Goal: Information Seeking & Learning: Learn about a topic

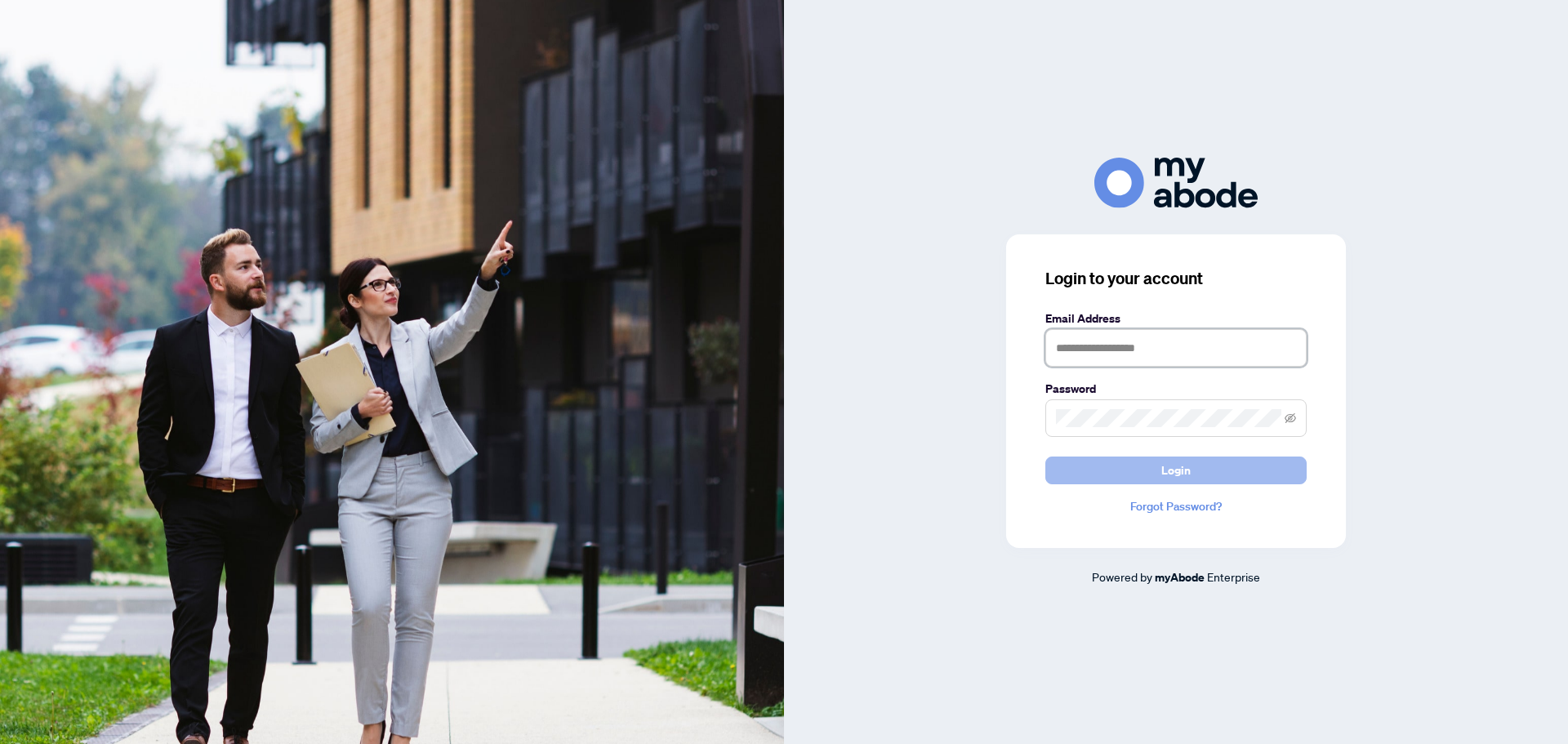
type input "**********"
click at [1163, 462] on span "Login" at bounding box center [1176, 471] width 30 height 26
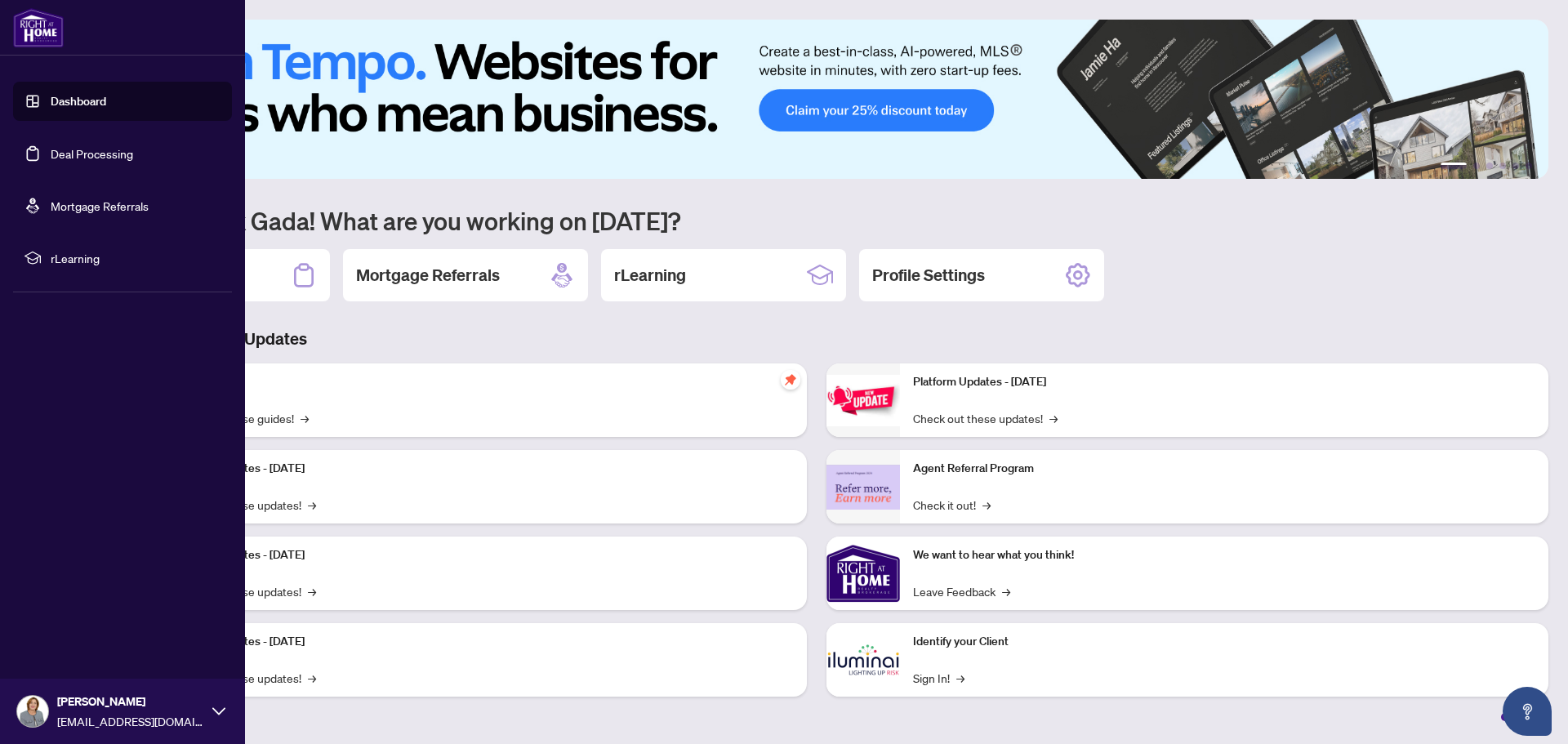
click at [81, 260] on span "rLearning" at bounding box center [135, 258] width 170 height 18
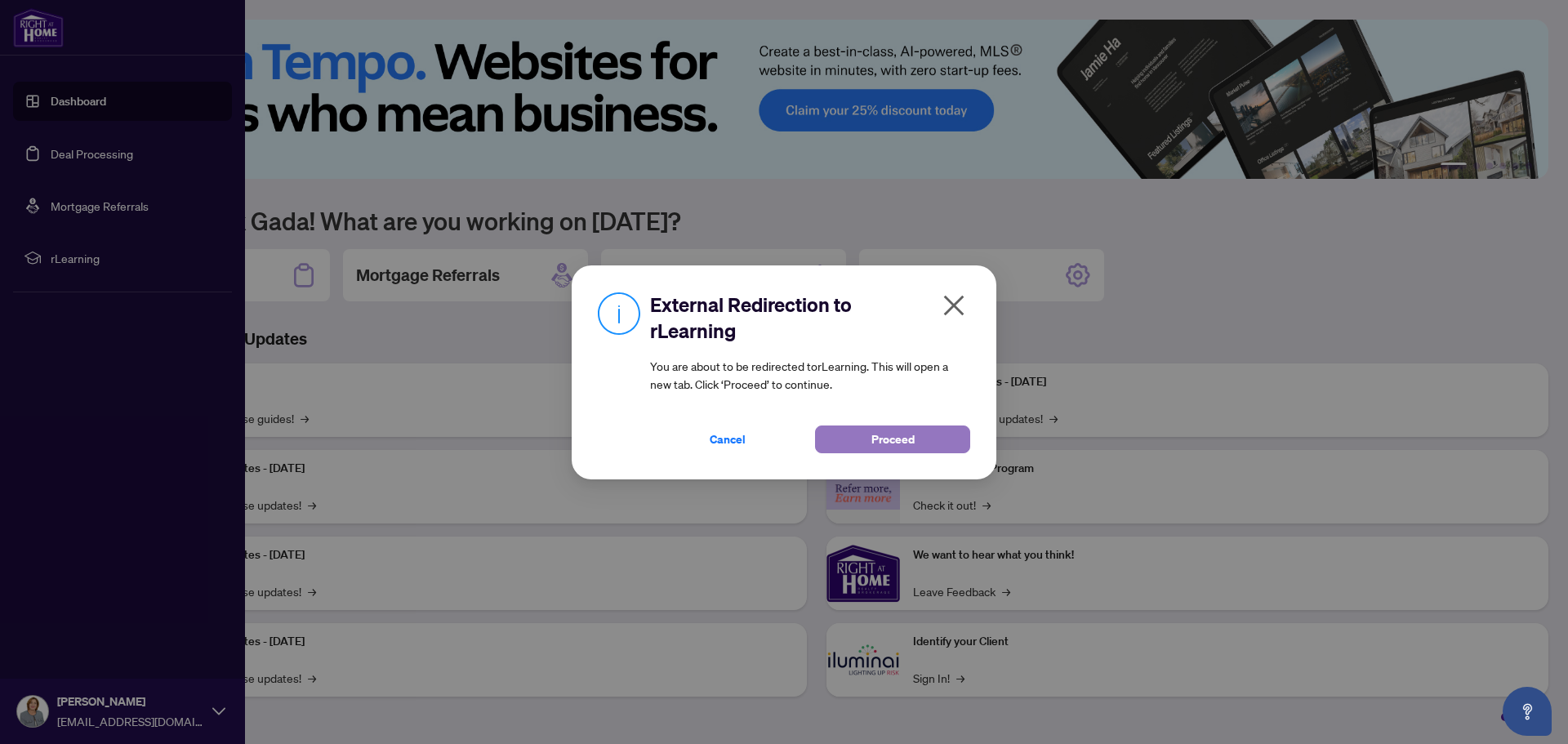
click at [880, 437] on span "Proceed" at bounding box center [893, 439] width 44 height 26
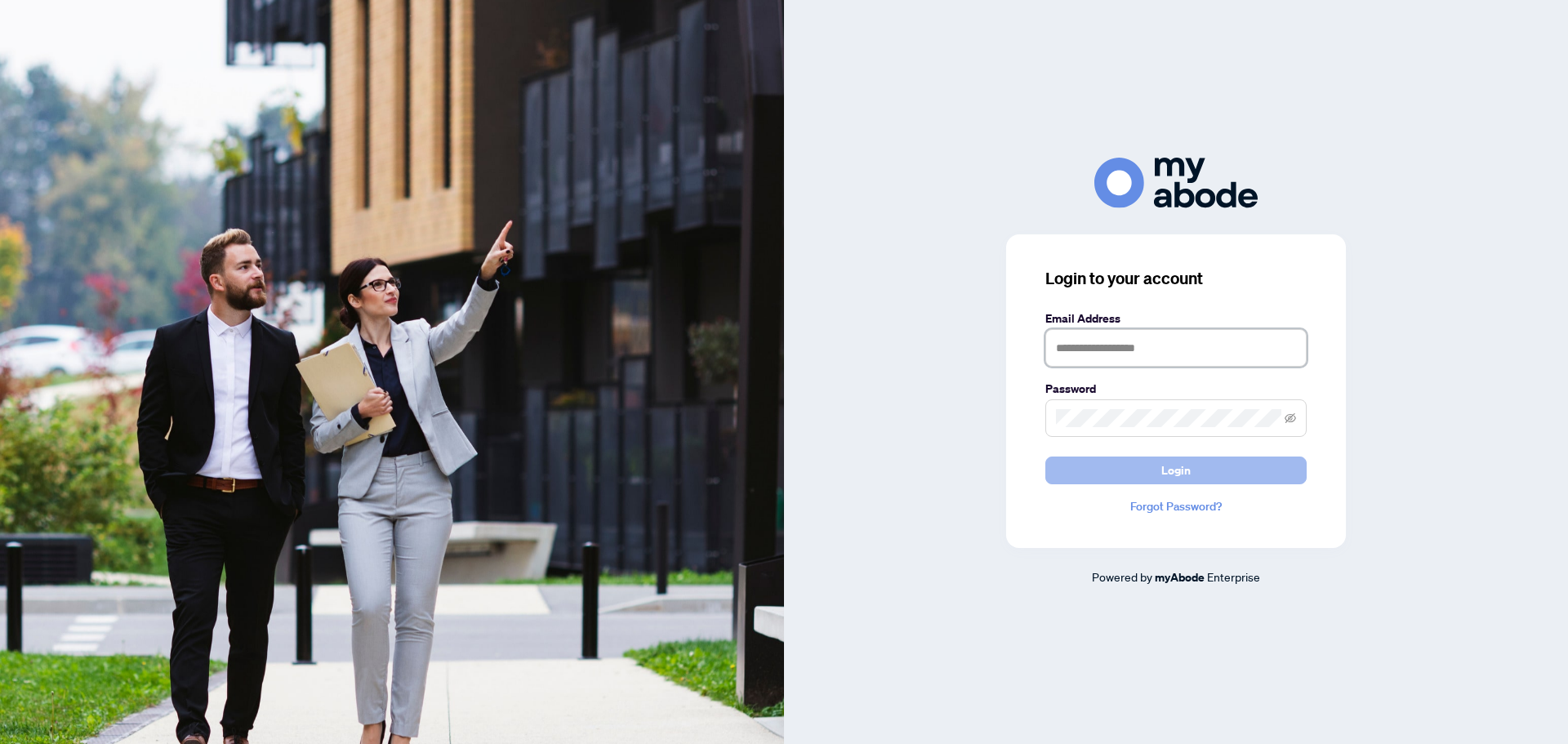
type input "**********"
click at [1196, 465] on button "Login" at bounding box center [1175, 471] width 261 height 28
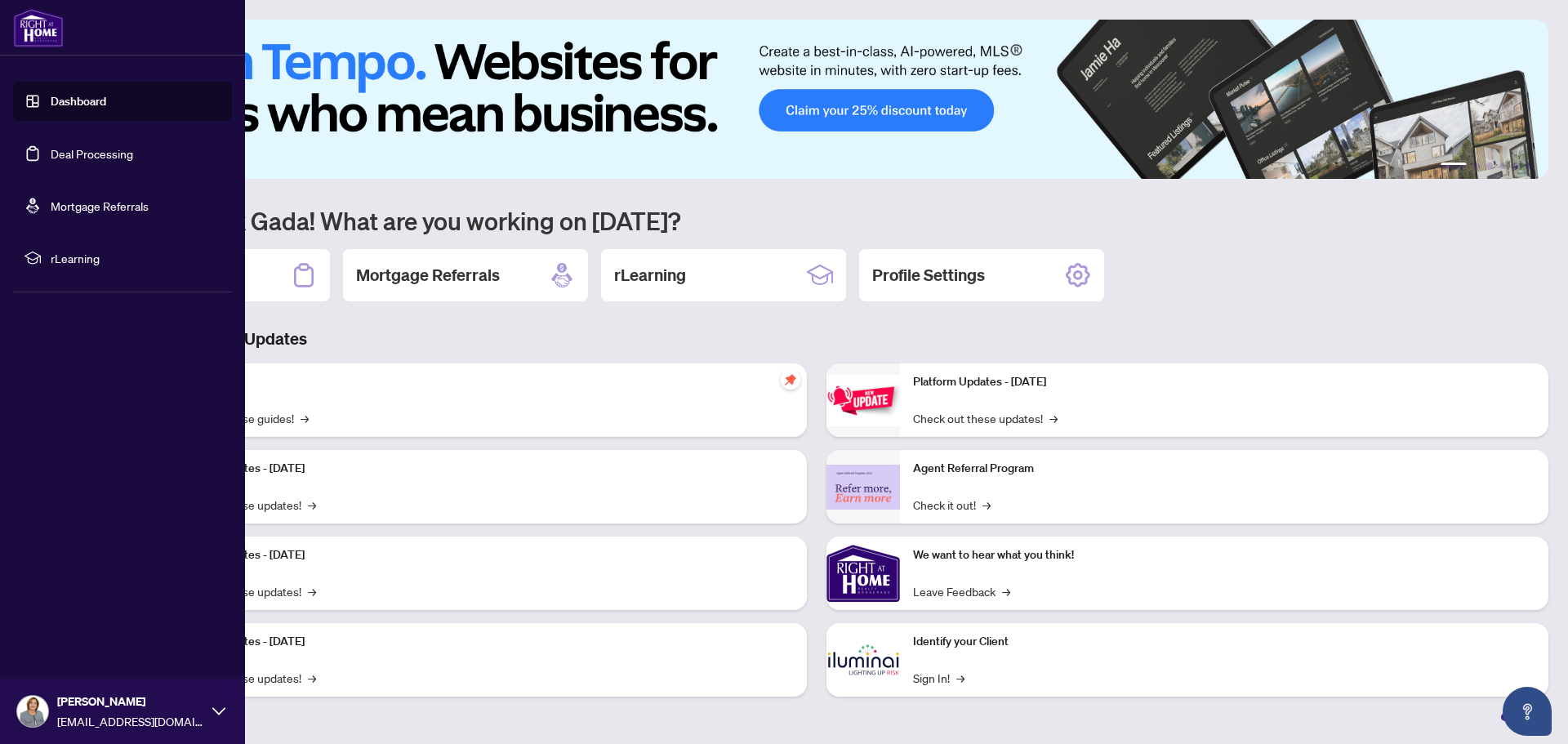
click at [90, 257] on span "rLearning" at bounding box center [135, 258] width 170 height 18
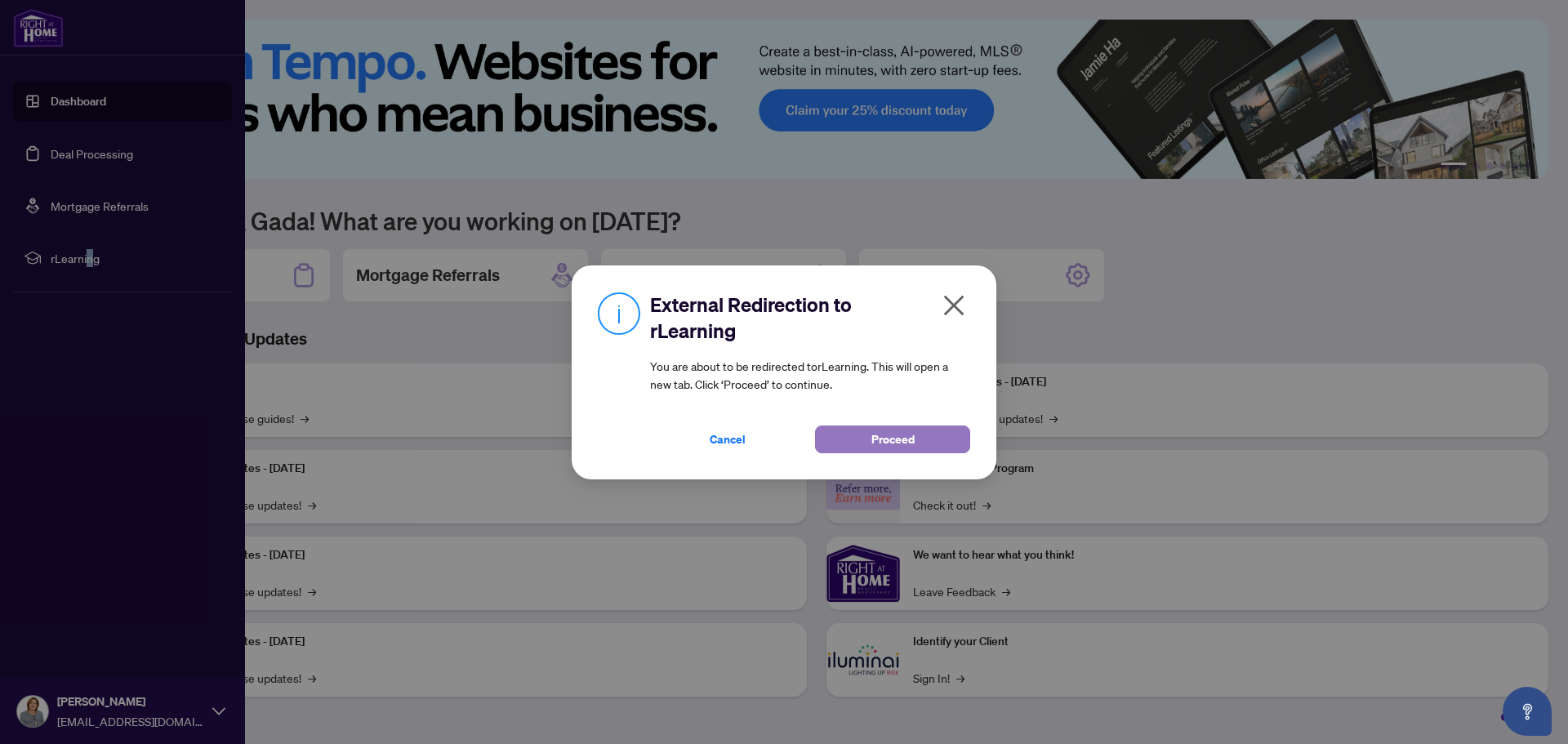
click at [921, 438] on button "Proceed" at bounding box center [893, 439] width 155 height 28
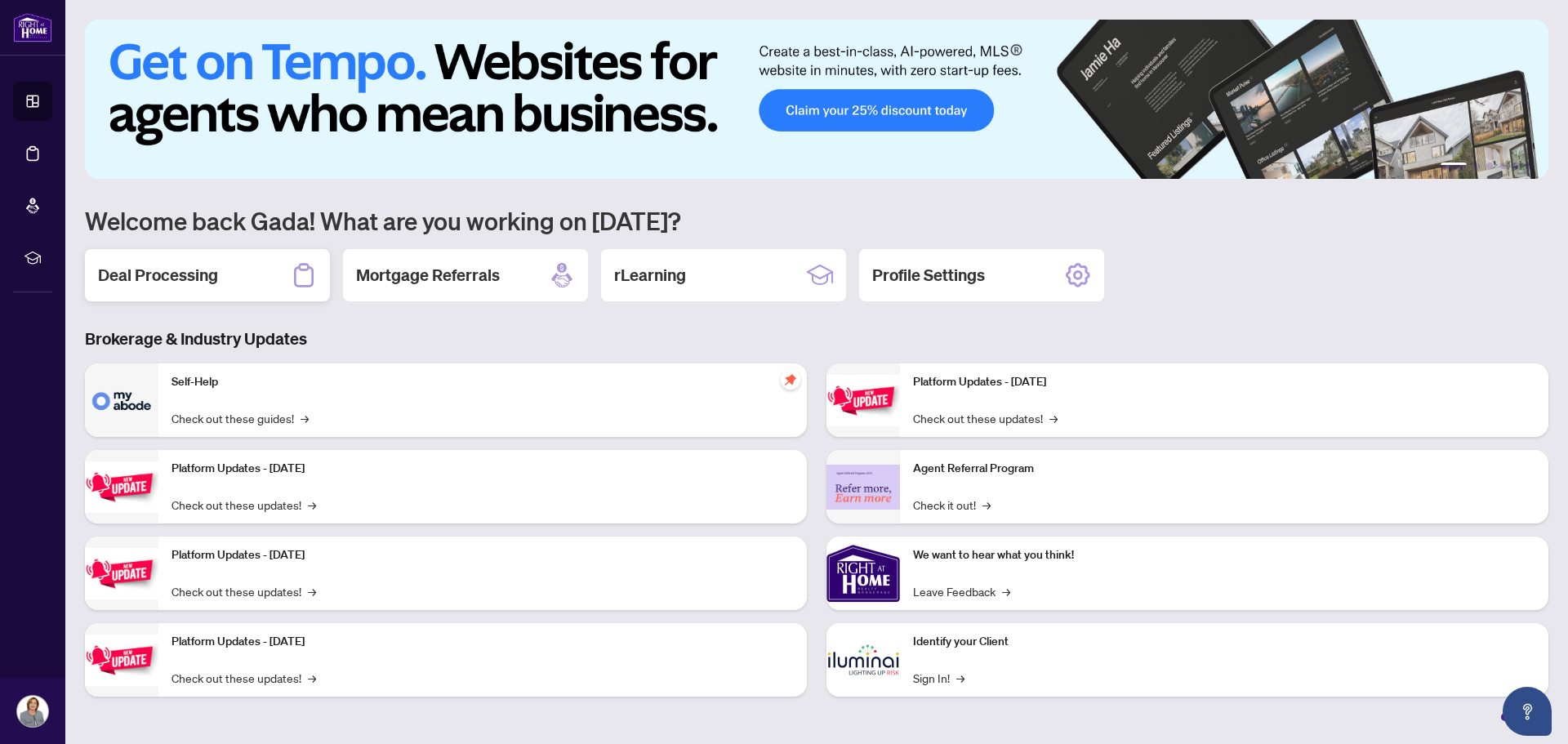
click at [159, 272] on h2 "Deal Processing" at bounding box center [158, 275] width 120 height 23
click at [657, 277] on h2 "rLearning" at bounding box center [650, 275] width 72 height 23
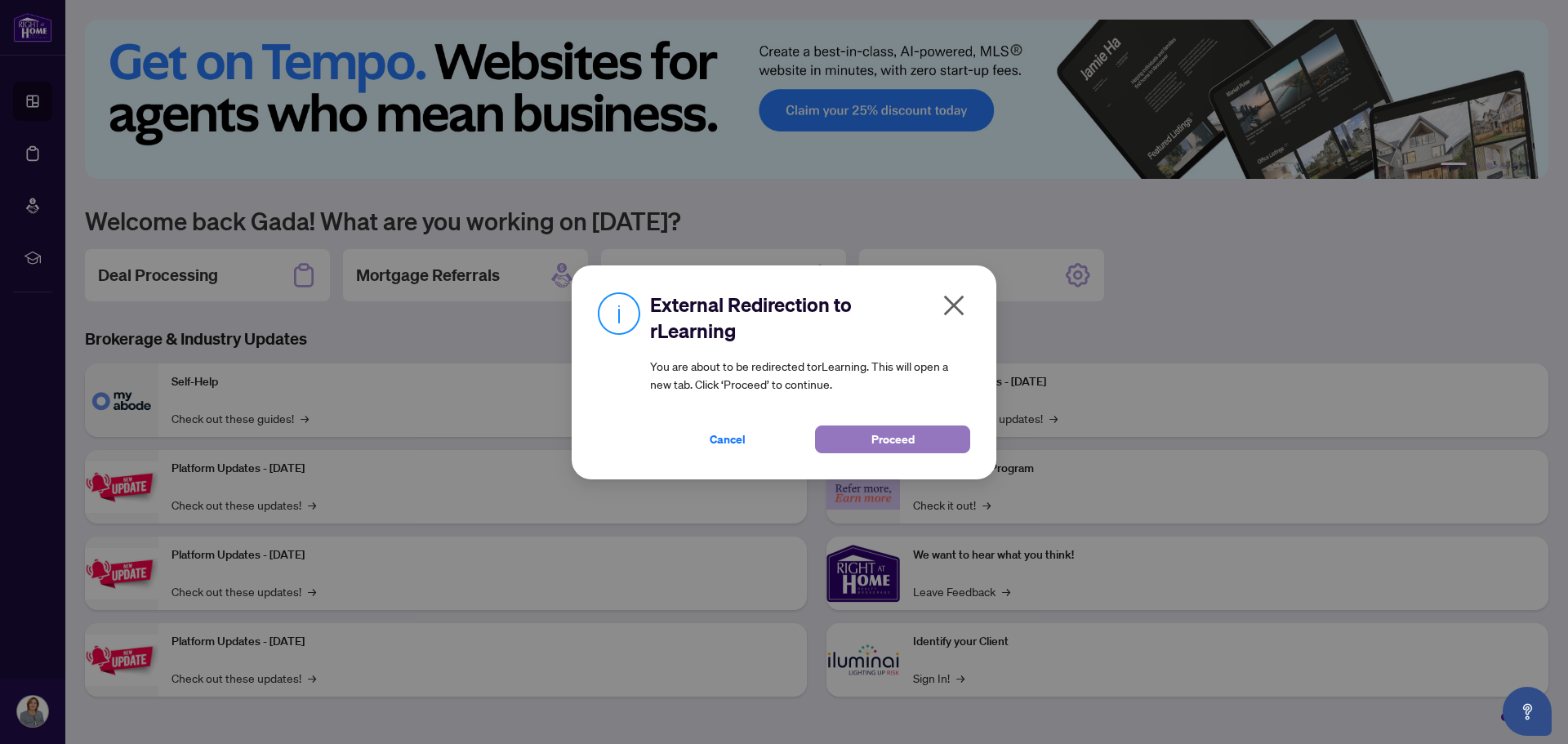
click at [927, 444] on button "Proceed" at bounding box center [893, 439] width 155 height 28
